Goal: Transaction & Acquisition: Purchase product/service

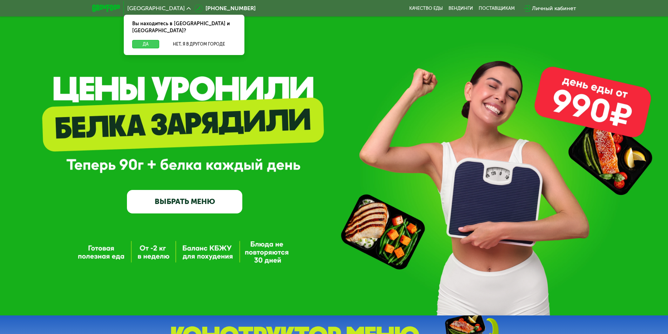
click at [143, 40] on button "Да" at bounding box center [145, 44] width 27 height 8
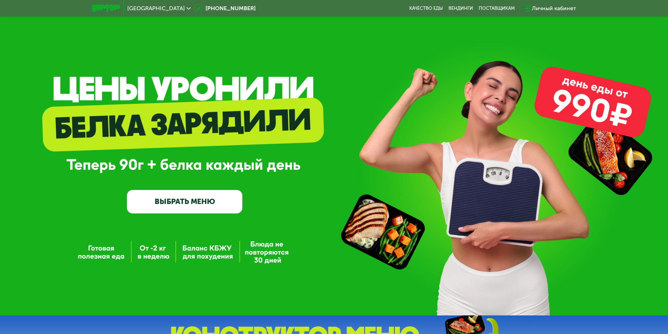
click at [546, 8] on div "Личный кабинет" at bounding box center [554, 8] width 44 height 8
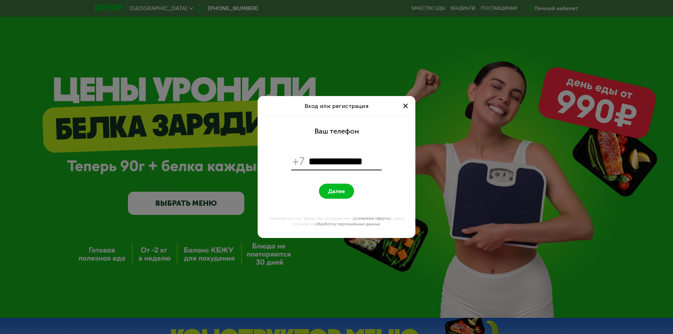
type input "**********"
click at [319, 184] on button "Далее" at bounding box center [336, 191] width 35 height 15
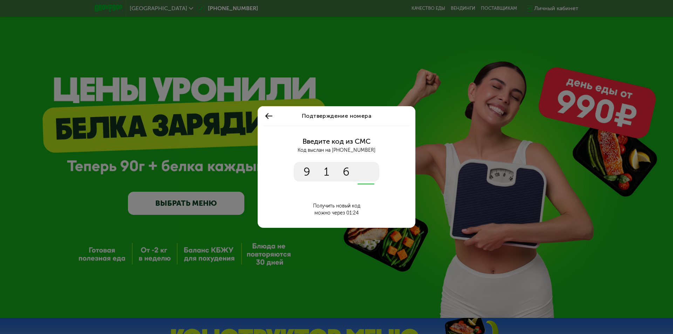
type input "****"
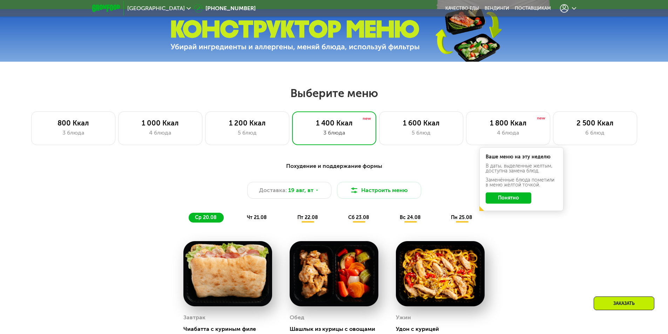
scroll to position [316, 0]
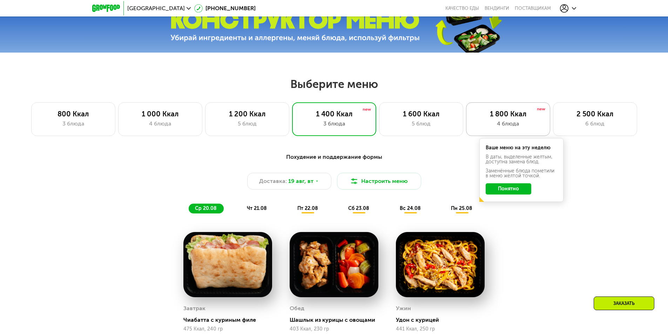
click at [509, 128] on div "4 блюда" at bounding box center [507, 124] width 69 height 8
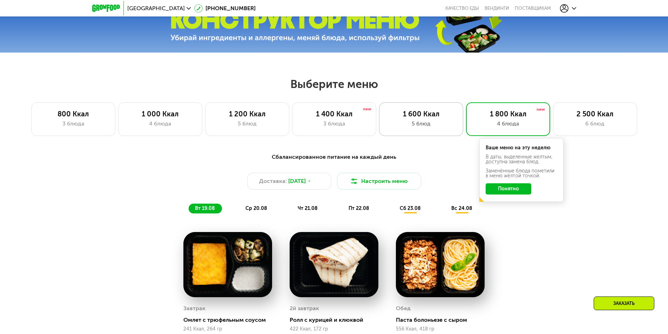
click at [466, 121] on div "1 600 Ккал 5 блюд" at bounding box center [508, 119] width 84 height 34
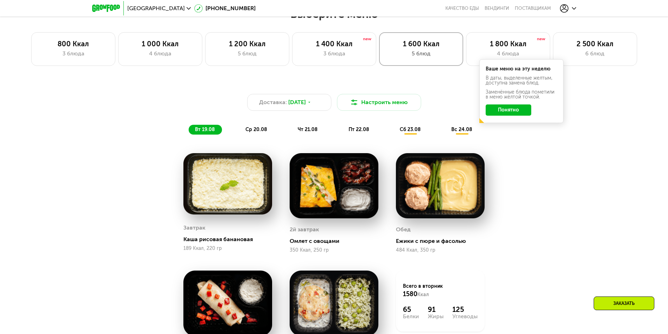
scroll to position [351, 0]
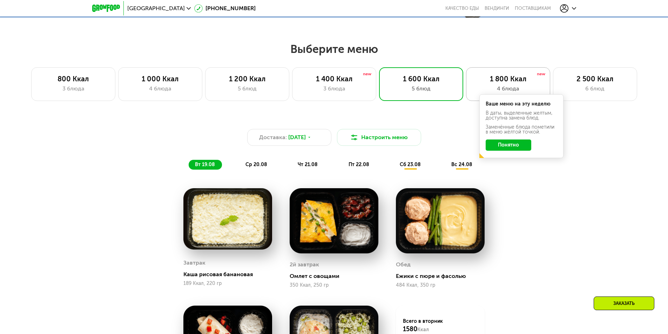
click at [503, 87] on div "4 блюда" at bounding box center [507, 89] width 69 height 8
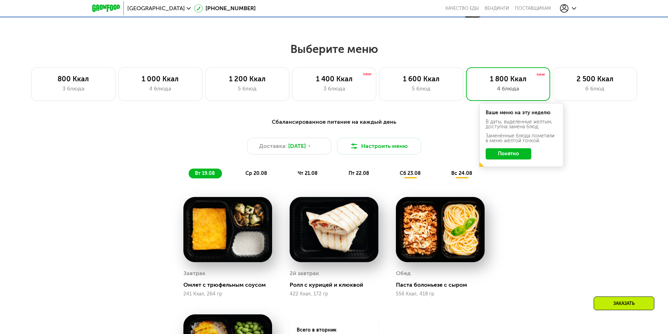
click at [507, 154] on button "Понятно" at bounding box center [509, 153] width 46 height 11
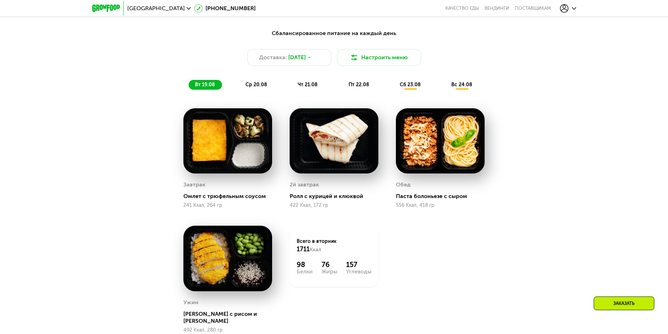
scroll to position [456, 0]
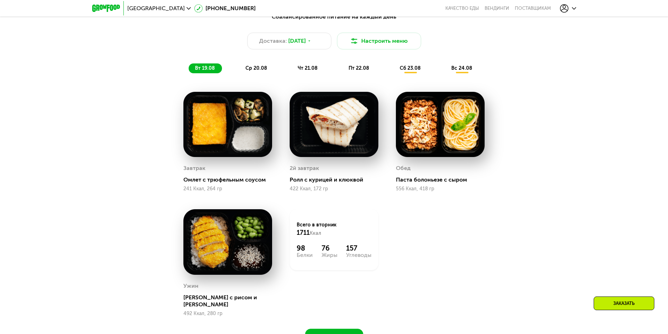
click at [318, 148] on img at bounding box center [334, 125] width 89 height 66
click at [360, 49] on button "Настроить меню" at bounding box center [379, 41] width 84 height 17
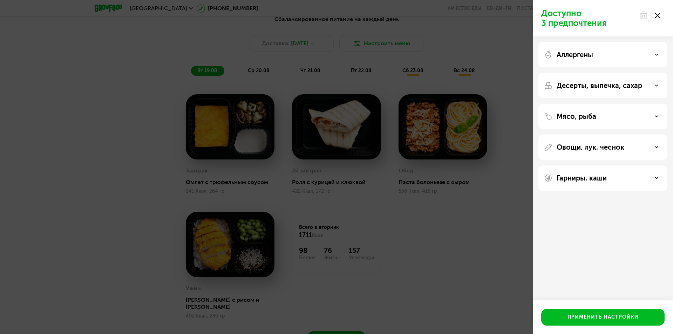
click at [599, 73] on div "Аллергены" at bounding box center [603, 85] width 129 height 25
click at [657, 56] on div "Аллергены" at bounding box center [603, 55] width 118 height 8
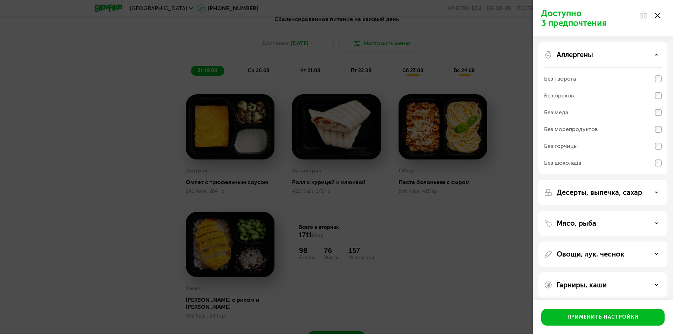
click at [658, 53] on icon at bounding box center [657, 55] width 4 height 4
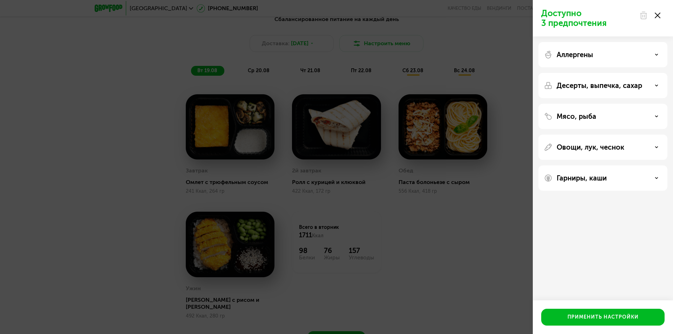
click at [654, 83] on div "Десерты, выпечка, сахар" at bounding box center [603, 85] width 118 height 8
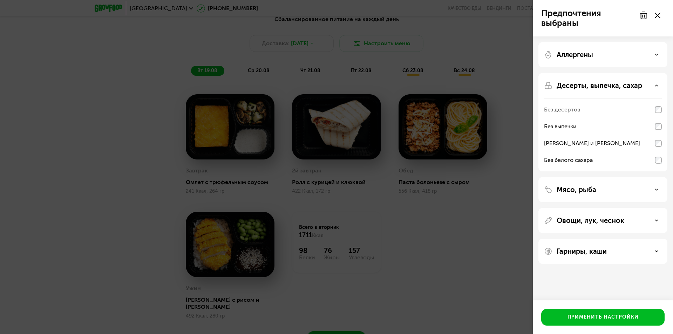
click at [655, 85] on icon at bounding box center [657, 86] width 4 height 4
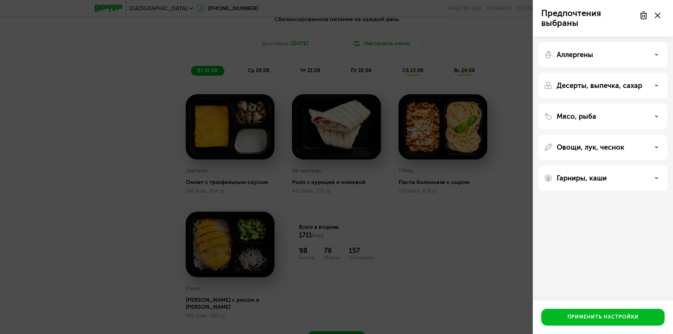
click at [654, 114] on div "Мясо, рыба" at bounding box center [603, 116] width 118 height 8
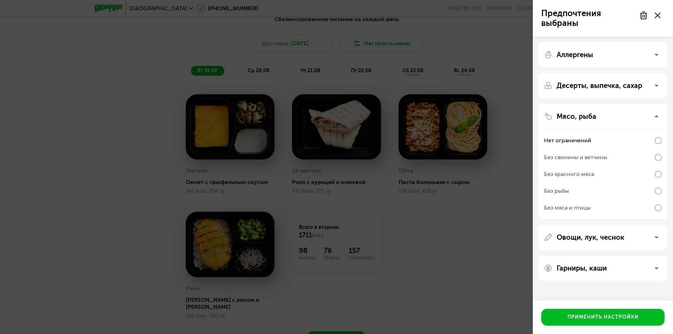
click at [654, 114] on div "Мясо, рыба" at bounding box center [603, 116] width 118 height 8
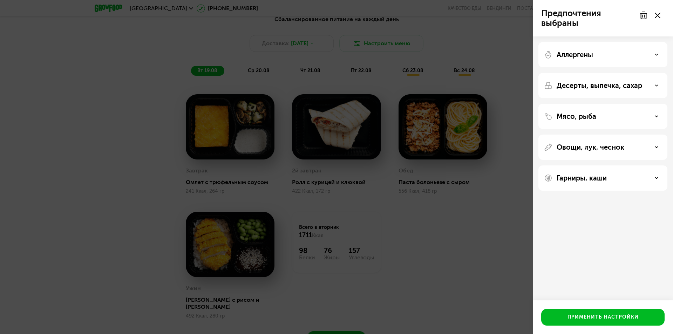
click at [651, 166] on div "Овощи, лук, чеснок" at bounding box center [603, 178] width 129 height 25
click at [660, 148] on div "Овощи, лук, чеснок" at bounding box center [603, 147] width 118 height 8
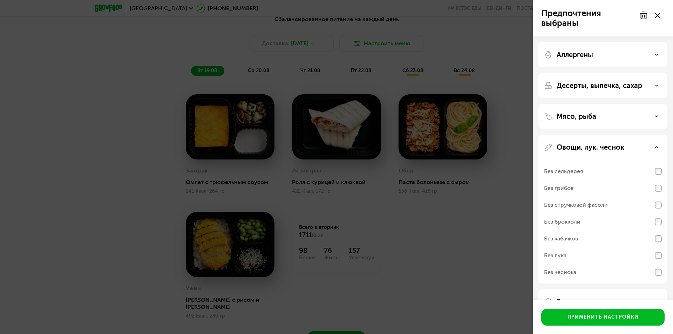
click at [656, 147] on icon at bounding box center [657, 148] width 4 height 4
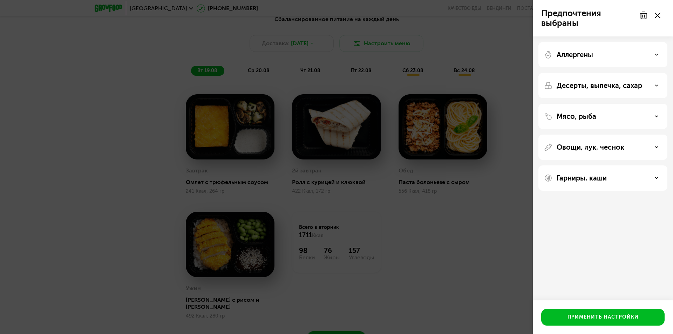
click at [651, 180] on div "Гарниры, каши" at bounding box center [603, 178] width 118 height 8
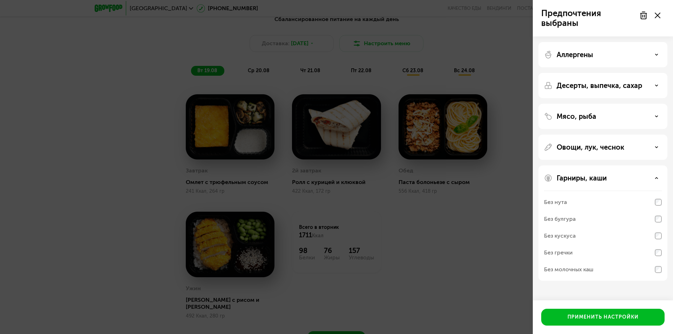
click at [651, 180] on div "Гарниры, каши" at bounding box center [603, 178] width 118 height 8
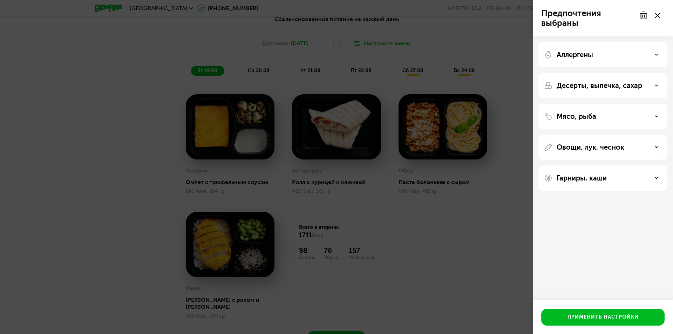
click at [653, 177] on div "Гарниры, каши" at bounding box center [603, 178] width 118 height 8
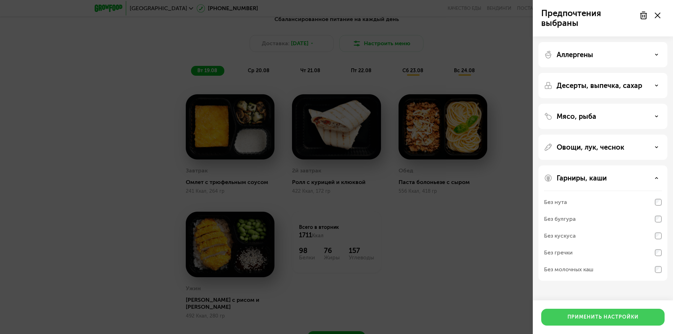
click at [612, 319] on div "Применить настройки" at bounding box center [603, 317] width 71 height 7
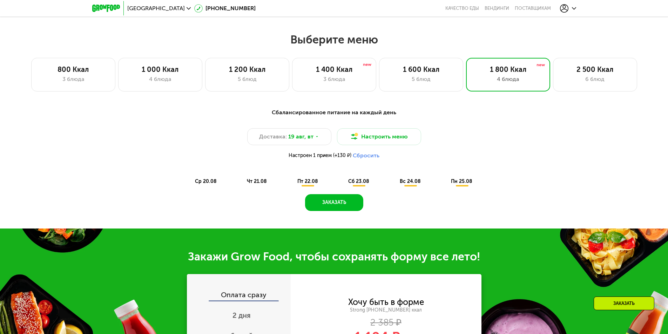
scroll to position [351, 0]
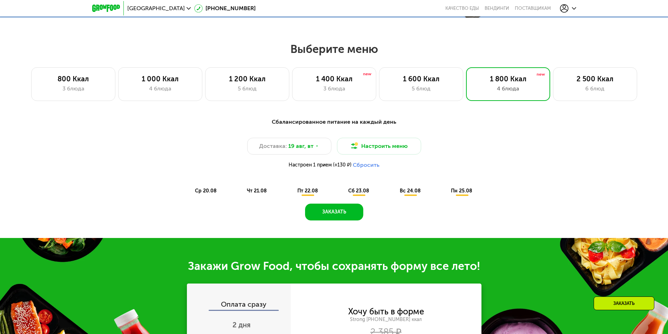
click at [212, 194] on span "ср 20.08" at bounding box center [206, 191] width 22 height 6
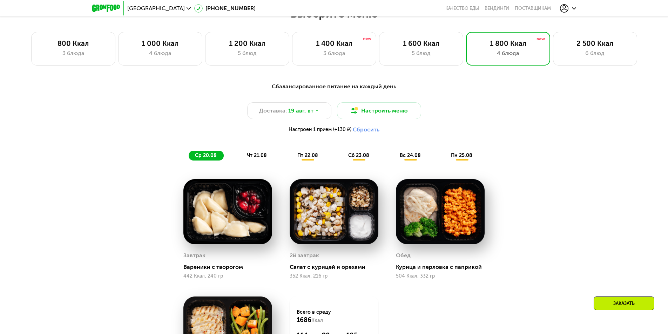
scroll to position [386, 0]
click at [260, 159] on span "чт 21.08" at bounding box center [257, 156] width 20 height 6
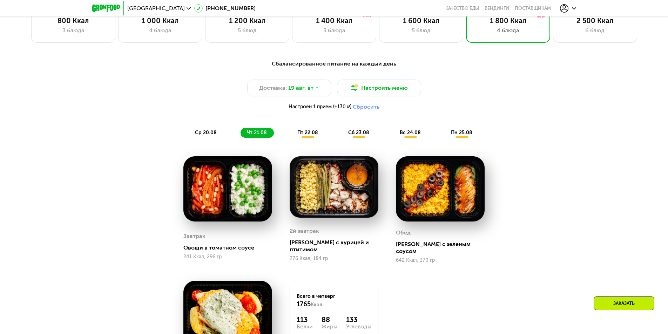
scroll to position [491, 0]
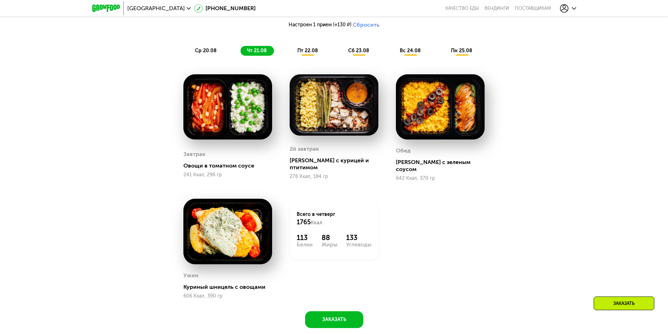
click at [238, 126] on img at bounding box center [227, 107] width 89 height 66
drag, startPoint x: 238, startPoint y: 126, endPoint x: 224, endPoint y: 125, distance: 14.8
click at [223, 122] on img at bounding box center [227, 107] width 89 height 66
click at [237, 234] on img at bounding box center [227, 232] width 89 height 66
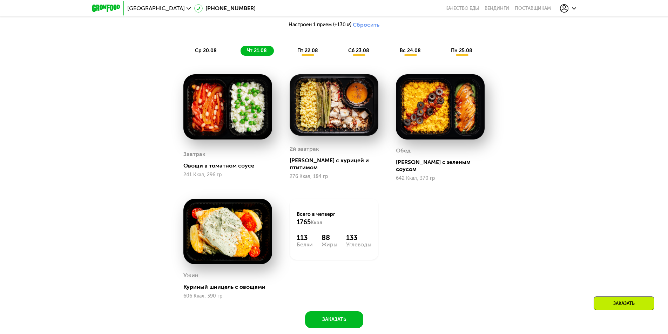
click at [333, 229] on div "Всего в [DATE] 1765 Ккал 113 Белки 88 Жиры 133 Углеводы" at bounding box center [334, 229] width 89 height 61
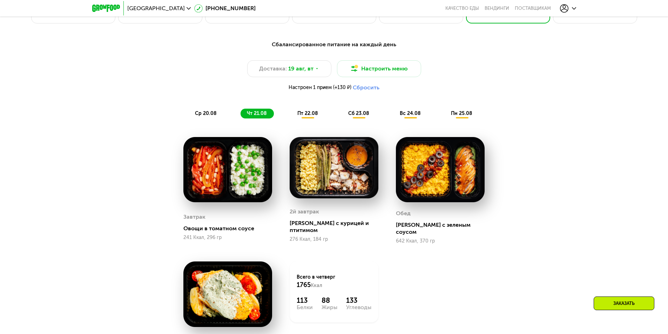
scroll to position [421, 0]
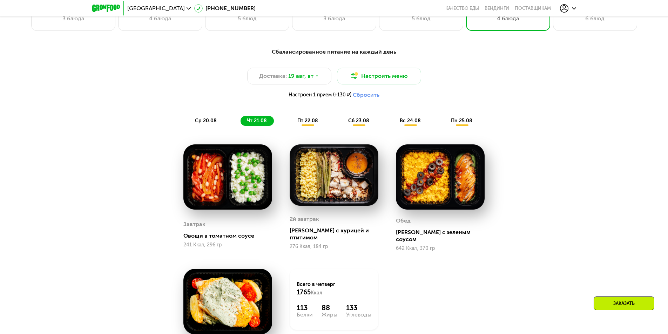
click at [305, 124] on span "пт 22.08" at bounding box center [307, 121] width 21 height 6
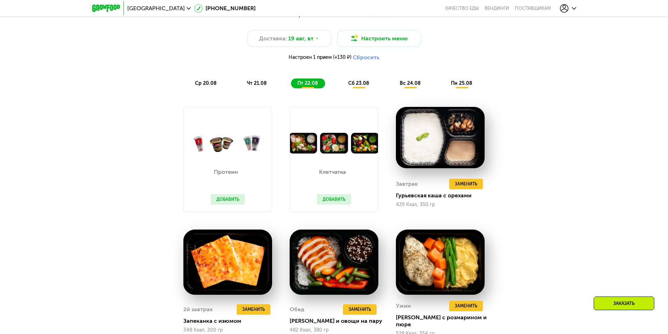
scroll to position [456, 0]
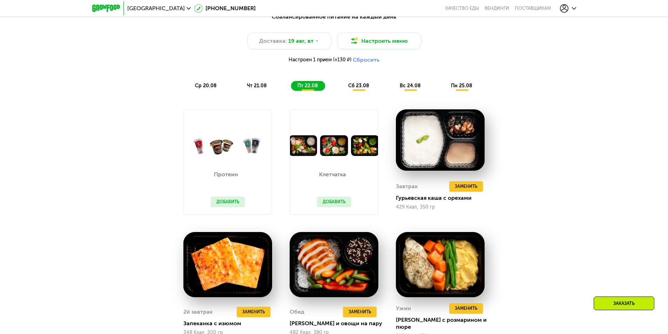
click at [209, 87] on span "ср 20.08" at bounding box center [206, 86] width 22 height 6
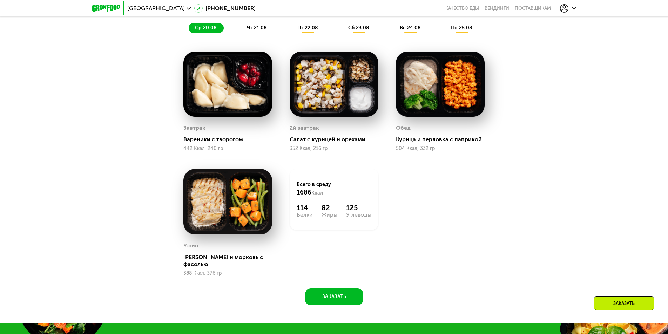
scroll to position [526, 0]
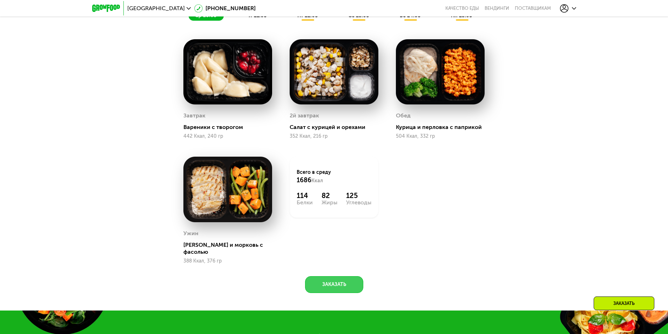
click at [331, 280] on button "Заказать" at bounding box center [334, 284] width 58 height 17
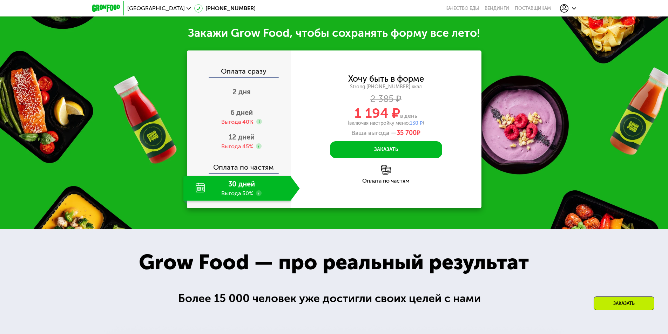
scroll to position [832, 0]
click at [249, 87] on span "2 дня" at bounding box center [242, 91] width 18 height 8
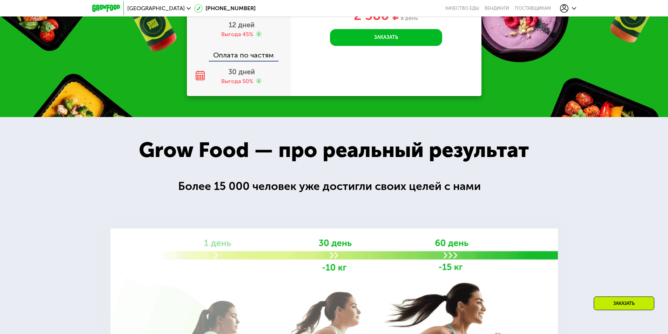
scroll to position [815, 0]
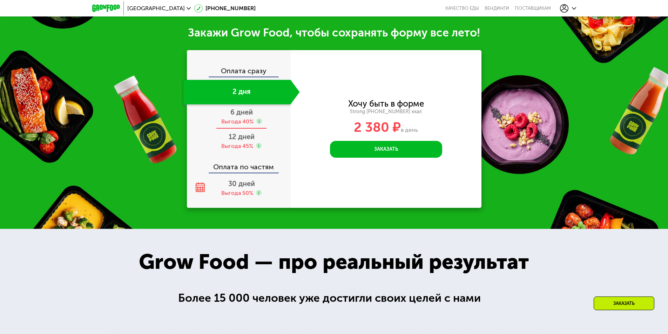
click at [249, 108] on span "6 дней" at bounding box center [241, 112] width 22 height 8
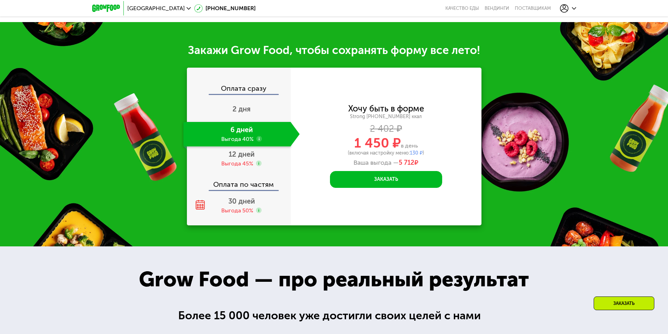
scroll to position [832, 0]
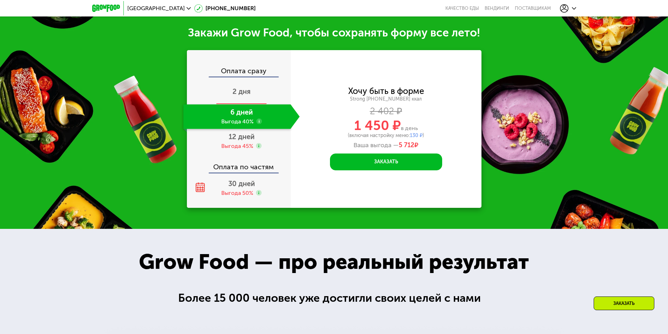
click at [249, 90] on span "2 дня" at bounding box center [242, 91] width 18 height 8
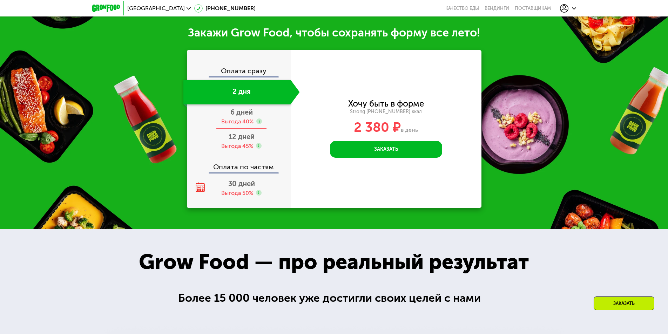
click at [255, 108] on div "6 дней Выгода 40%" at bounding box center [241, 117] width 116 height 25
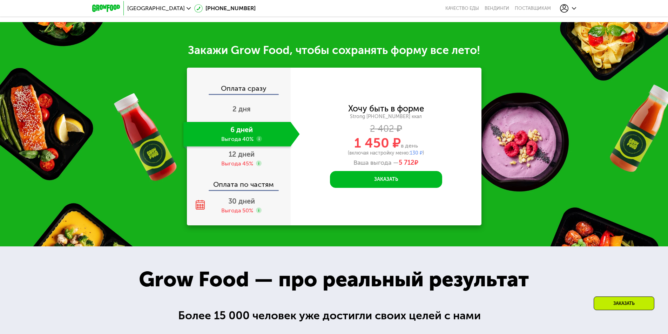
scroll to position [832, 0]
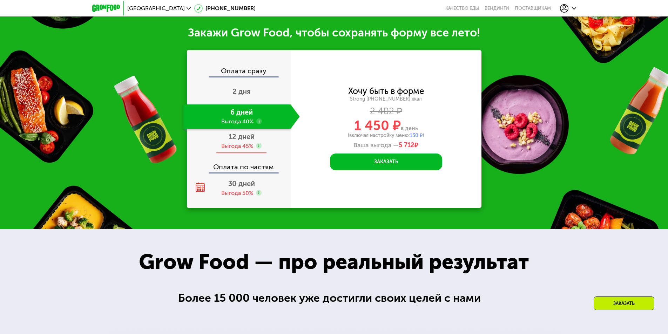
click at [266, 130] on div "12 дней Выгода 45%" at bounding box center [241, 141] width 116 height 25
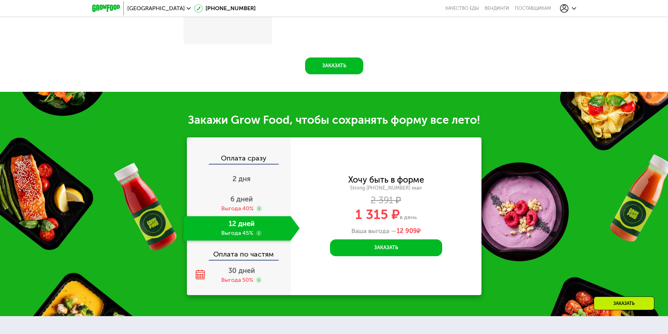
scroll to position [927, 0]
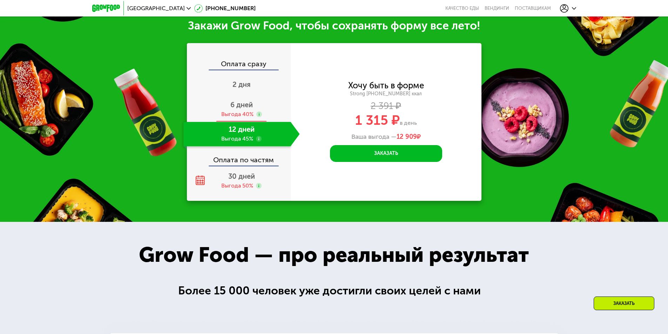
click at [255, 111] on div "6 дней Выгода 40%" at bounding box center [241, 110] width 116 height 25
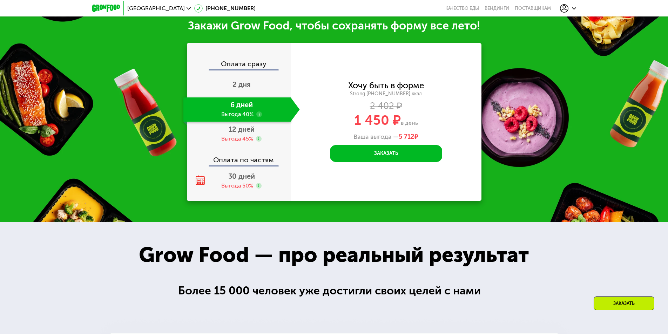
scroll to position [832, 0]
